Goal: Navigation & Orientation: Find specific page/section

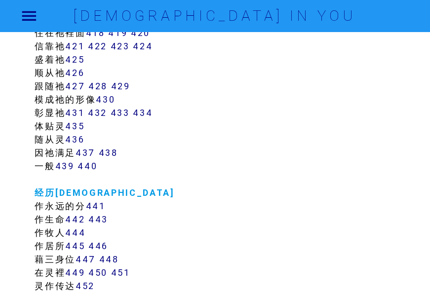
scroll to position [2220, 0]
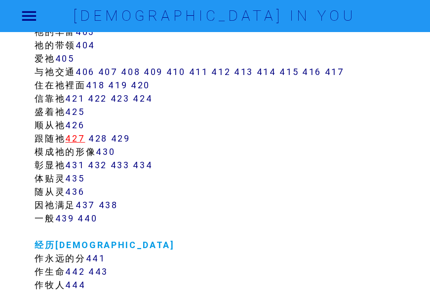
click at [79, 138] on link "427" at bounding box center [75, 138] width 20 height 11
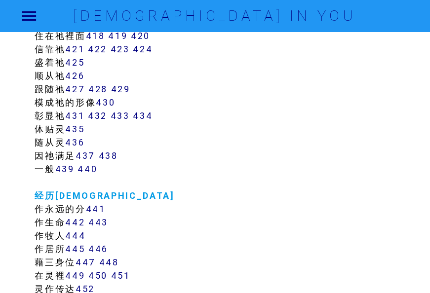
scroll to position [2368, 0]
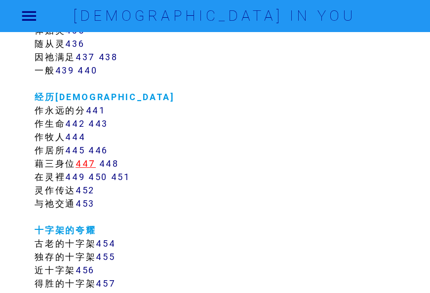
click at [88, 163] on link "447" at bounding box center [86, 163] width 20 height 11
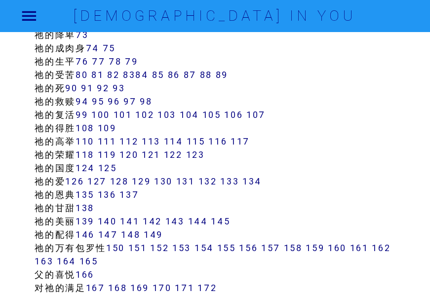
scroll to position [640, 0]
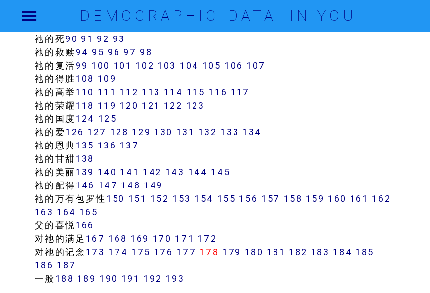
click at [211, 254] on link "178" at bounding box center [208, 251] width 19 height 11
click at [257, 251] on link "180" at bounding box center [253, 251] width 19 height 11
click at [219, 251] on link "178" at bounding box center [208, 251] width 19 height 11
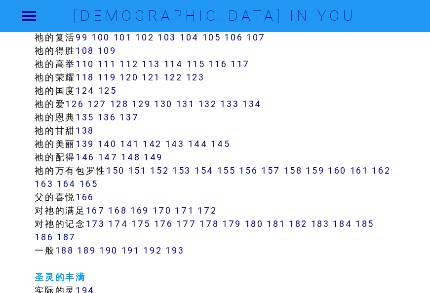
scroll to position [690, 0]
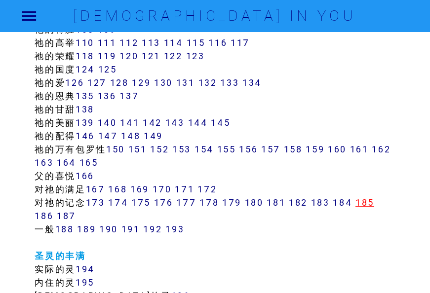
click at [374, 200] on link "185" at bounding box center [364, 202] width 19 height 11
click at [371, 200] on link "185" at bounding box center [364, 202] width 19 height 11
click at [67, 216] on link "187" at bounding box center [66, 215] width 19 height 11
click at [66, 215] on link "187" at bounding box center [66, 215] width 19 height 11
click at [99, 189] on link "167" at bounding box center [95, 189] width 19 height 11
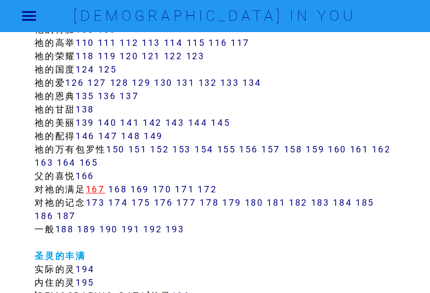
click at [97, 188] on link "167" at bounding box center [95, 189] width 19 height 11
click at [102, 202] on link "173" at bounding box center [95, 202] width 19 height 11
click at [124, 201] on link "174" at bounding box center [118, 202] width 20 height 11
click at [150, 204] on link "175" at bounding box center [140, 202] width 19 height 11
click at [192, 203] on link "177" at bounding box center [186, 202] width 20 height 11
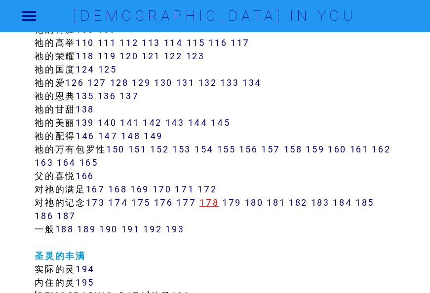
click at [212, 202] on link "178" at bounding box center [208, 202] width 19 height 11
click at [214, 199] on link "178" at bounding box center [208, 202] width 19 height 11
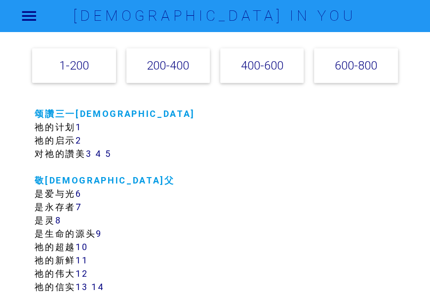
scroll to position [148, 0]
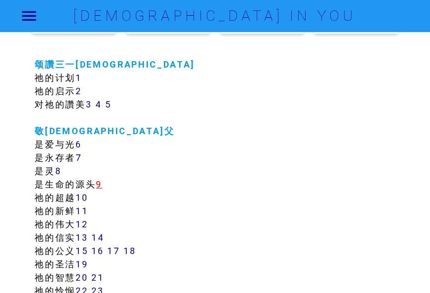
click at [102, 184] on link "9" at bounding box center [99, 184] width 6 height 11
click at [102, 183] on link "9" at bounding box center [99, 184] width 6 height 11
